Goal: Book appointment/travel/reservation

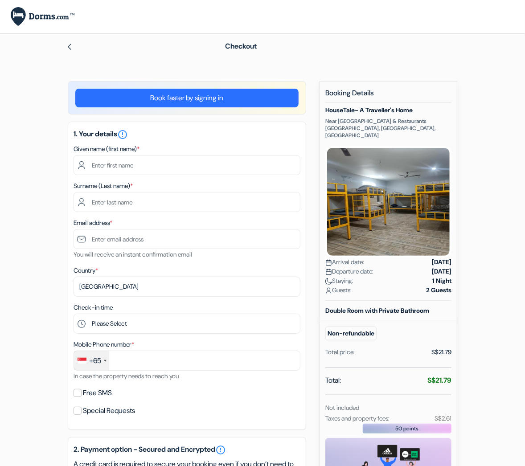
click at [306, 255] on div "add_box HouseTale- A Traveller's Home Near [GEOGRAPHIC_DATA] & Restaurants [GEO…" at bounding box center [263, 425] width 428 height 688
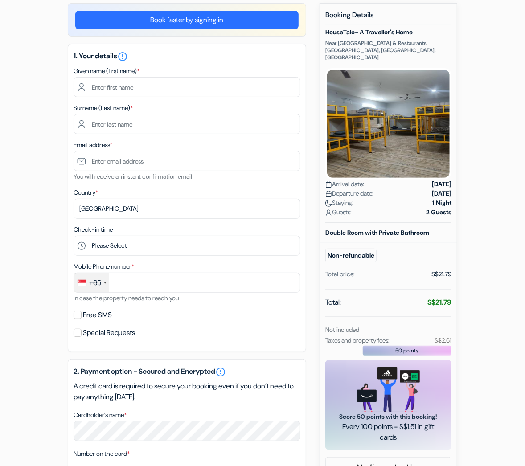
scroll to position [79, 0]
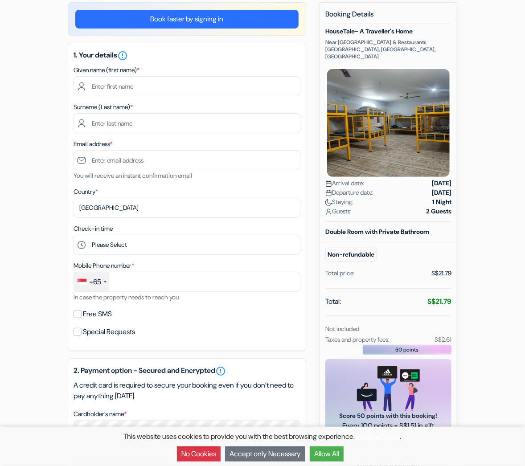
click at [398, 310] on div "Total: S$21.79 Not included Taxes and property fees: S$2.61" at bounding box center [388, 320] width 126 height 49
click at [401, 316] on hr at bounding box center [388, 316] width 126 height 0
click at [330, 464] on div "This website uses cookies to provide you with the best browsing experience. Pri…" at bounding box center [262, 446] width 525 height 39
click at [327, 460] on button "Allow All" at bounding box center [327, 453] width 34 height 15
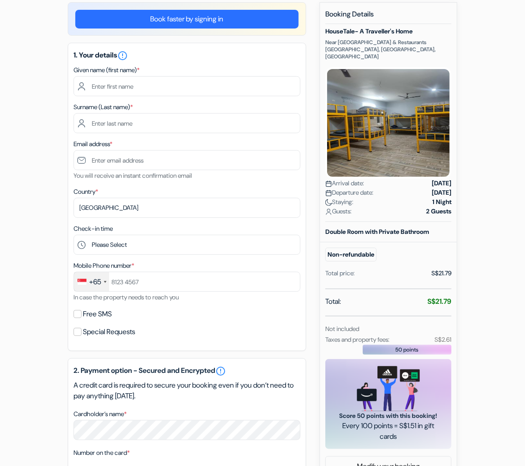
scroll to position [0, 0]
click at [392, 323] on div "Not included" at bounding box center [365, 328] width 91 height 11
click at [401, 323] on div "Not included" at bounding box center [365, 328] width 91 height 11
click at [403, 323] on div "Not included" at bounding box center [365, 328] width 91 height 11
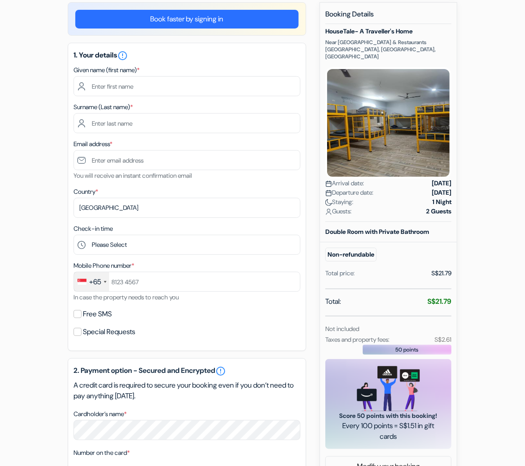
click at [405, 323] on div "Not included" at bounding box center [365, 328] width 91 height 11
